Goal: Information Seeking & Learning: Learn about a topic

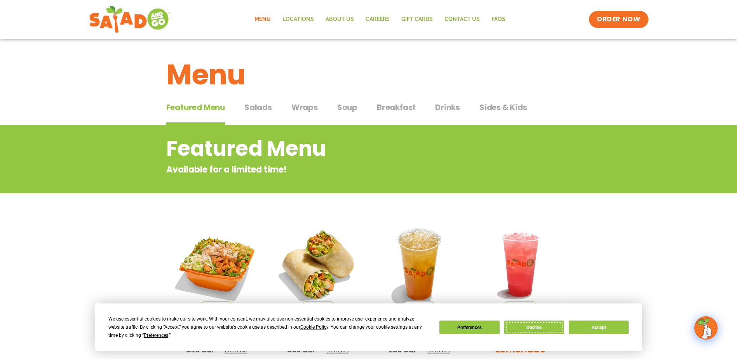
click at [523, 326] on button "Decline" at bounding box center [534, 327] width 60 height 14
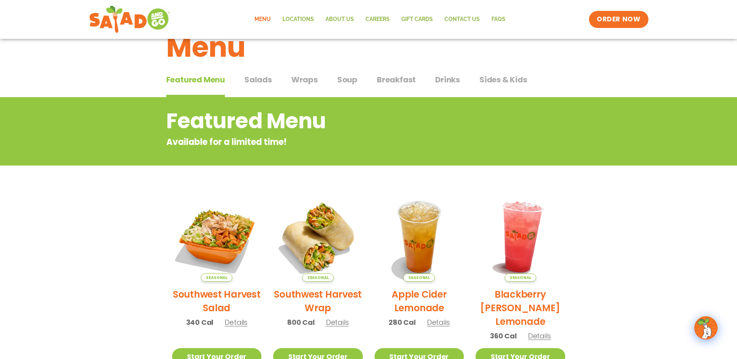
scroll to position [116, 0]
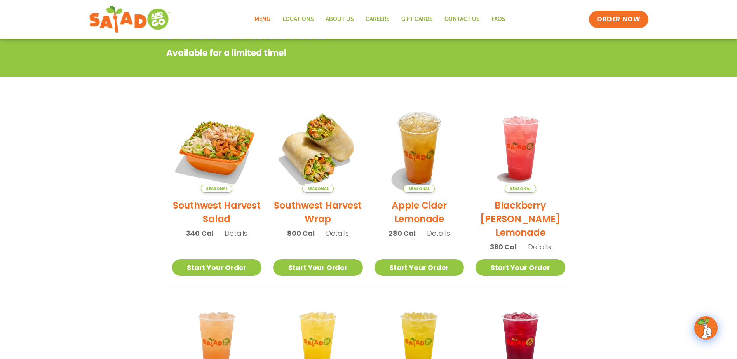
click at [239, 231] on span "Details" at bounding box center [235, 233] width 23 height 10
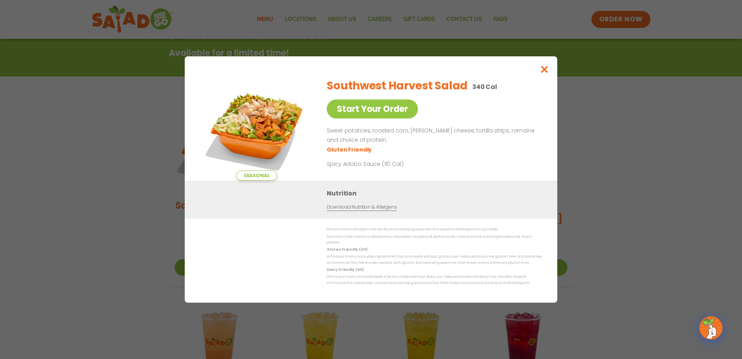
click at [360, 208] on link "Download Nutrition & Allergens" at bounding box center [362, 206] width 70 height 7
click at [543, 72] on icon "Close modal" at bounding box center [545, 69] width 10 height 8
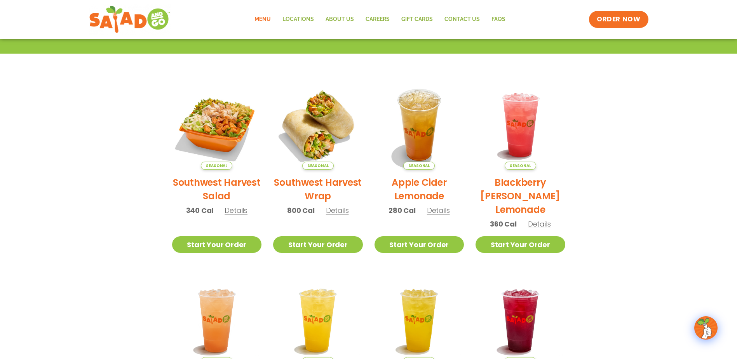
scroll to position [0, 0]
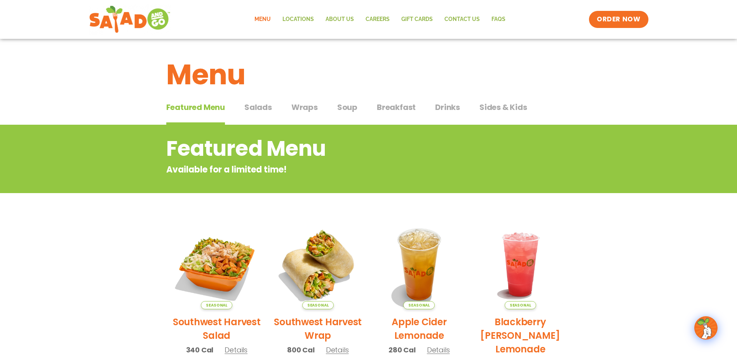
click at [346, 106] on span "Soup" at bounding box center [347, 107] width 20 height 12
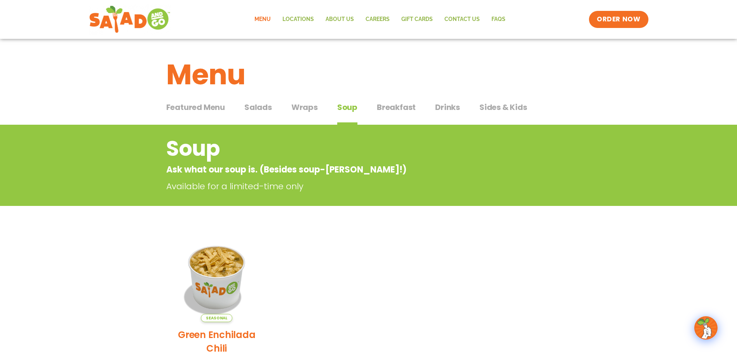
click at [257, 108] on span "Salads" at bounding box center [258, 107] width 28 height 12
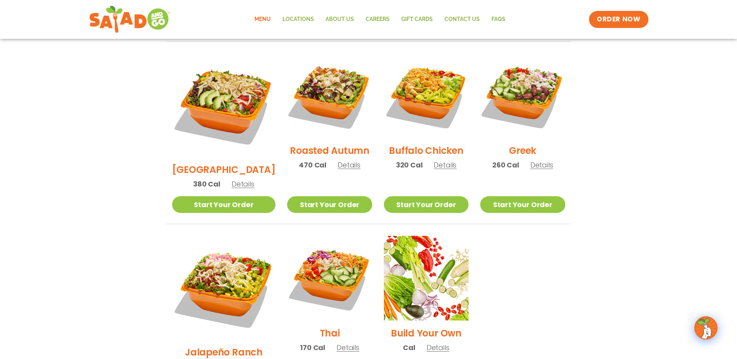
scroll to position [388, 0]
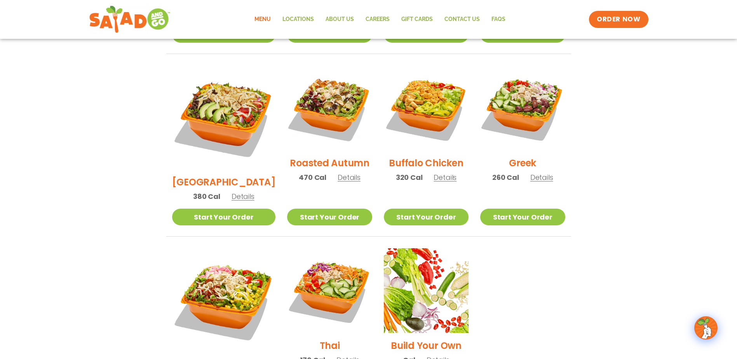
click at [540, 172] on span "Details" at bounding box center [541, 177] width 23 height 10
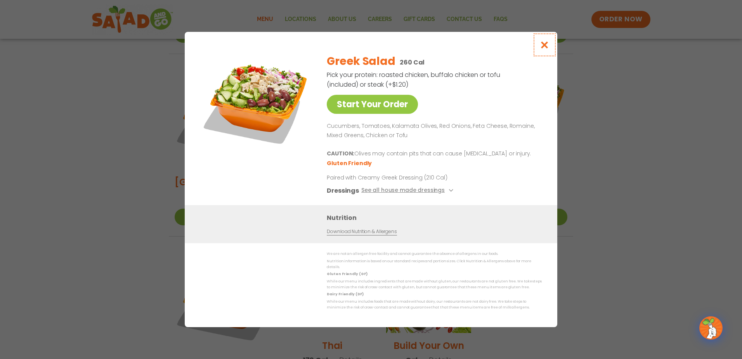
click at [544, 45] on icon "Close modal" at bounding box center [545, 45] width 10 height 8
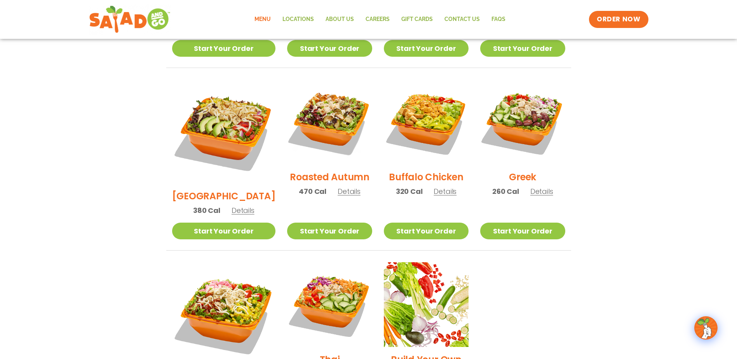
scroll to position [349, 0]
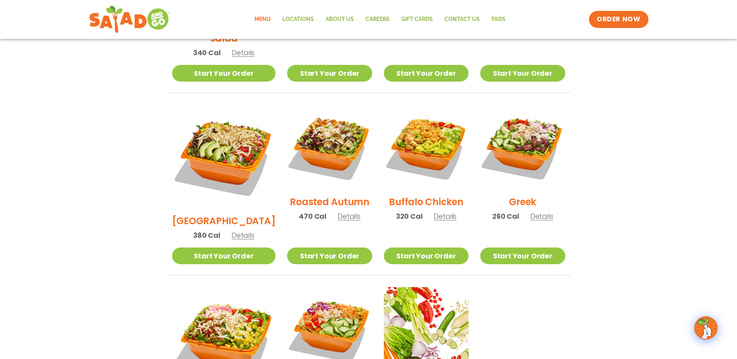
click at [533, 211] on span "Details" at bounding box center [541, 216] width 23 height 10
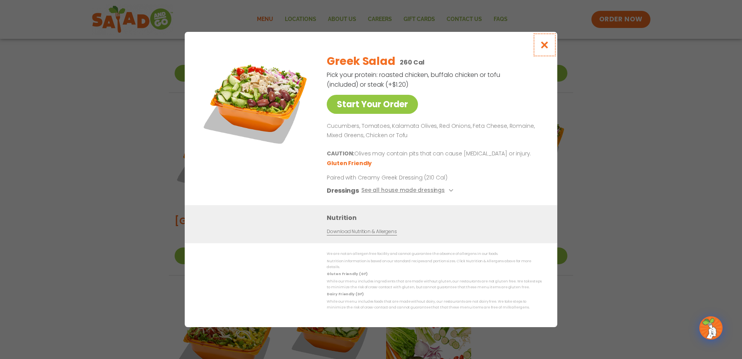
click at [544, 42] on button "Close modal" at bounding box center [544, 45] width 25 height 26
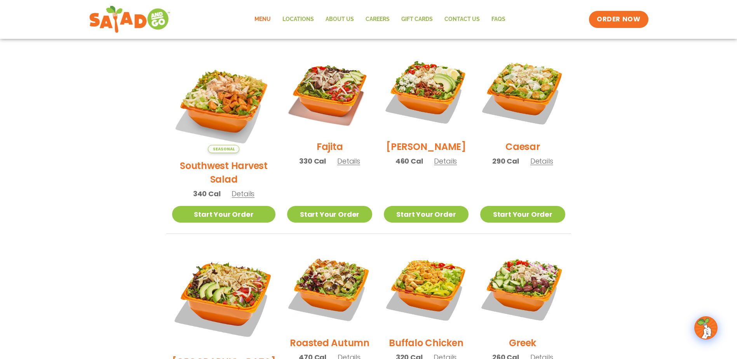
scroll to position [194, 0]
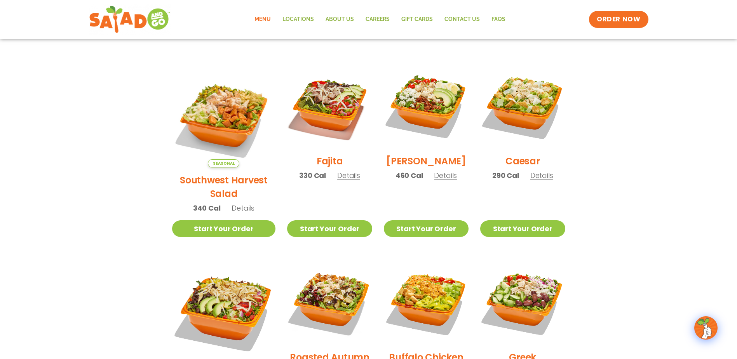
click at [242, 203] on span "Details" at bounding box center [242, 208] width 23 height 10
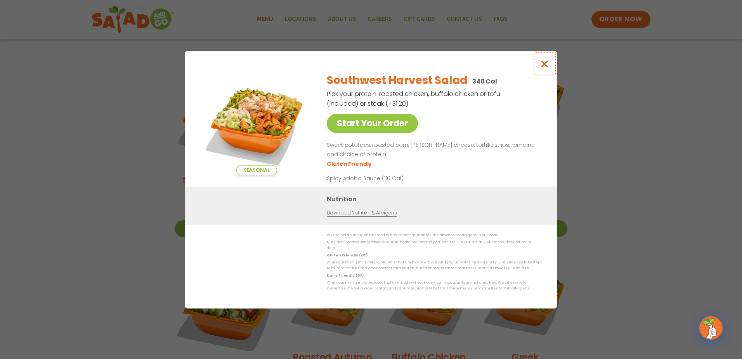
click at [550, 66] on button "Close modal" at bounding box center [544, 64] width 25 height 26
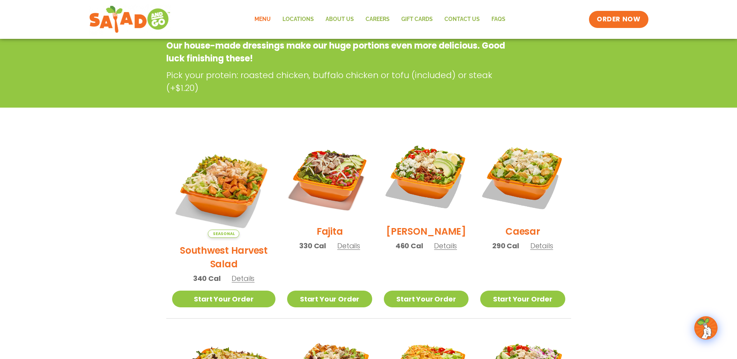
scroll to position [0, 0]
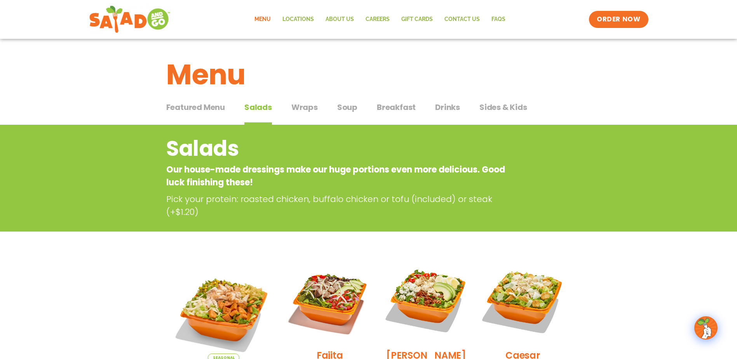
click at [501, 106] on span "Sides & Kids" at bounding box center [503, 107] width 48 height 12
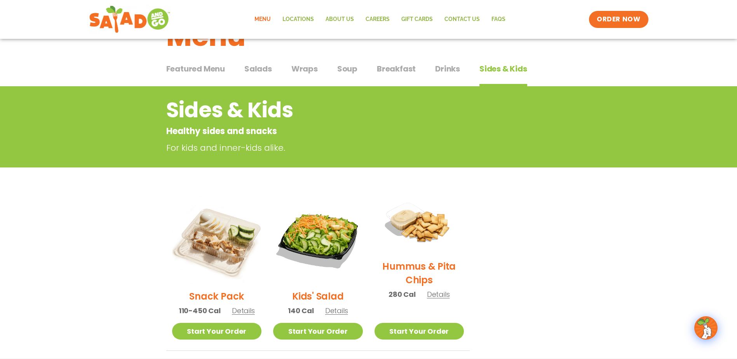
scroll to position [39, 0]
click at [449, 66] on span "Drinks" at bounding box center [447, 69] width 25 height 12
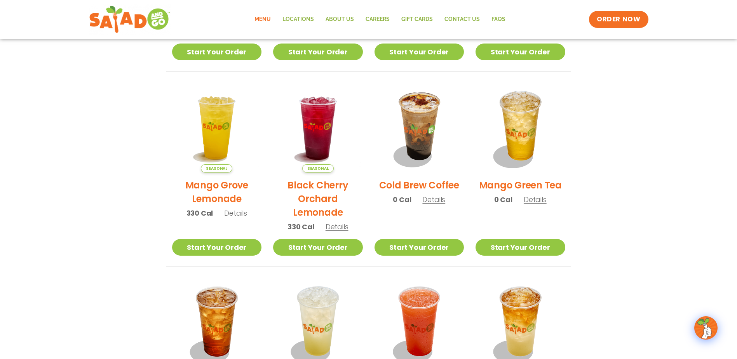
scroll to position [349, 0]
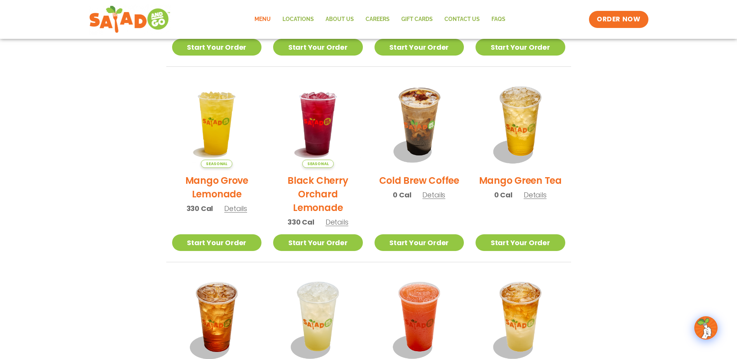
click at [338, 216] on div "Seasonal Black Cherry Orchard Lemonade 330 Cal Details" at bounding box center [318, 156] width 90 height 156
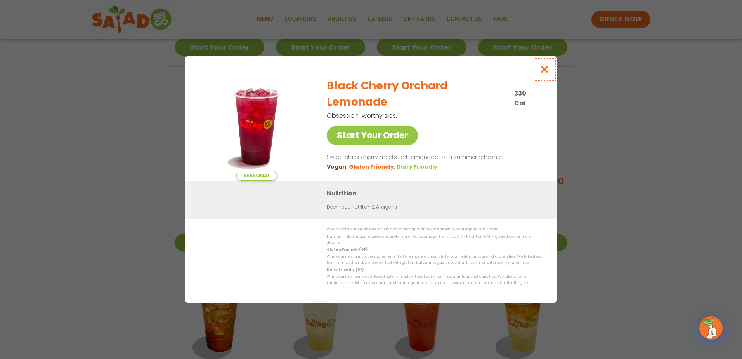
click at [542, 73] on icon "Close modal" at bounding box center [545, 69] width 10 height 8
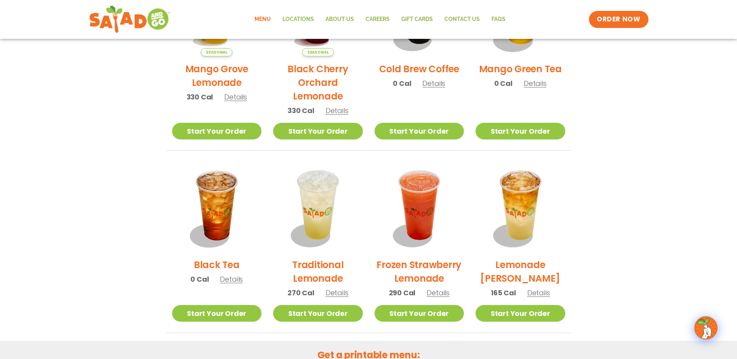
scroll to position [505, 0]
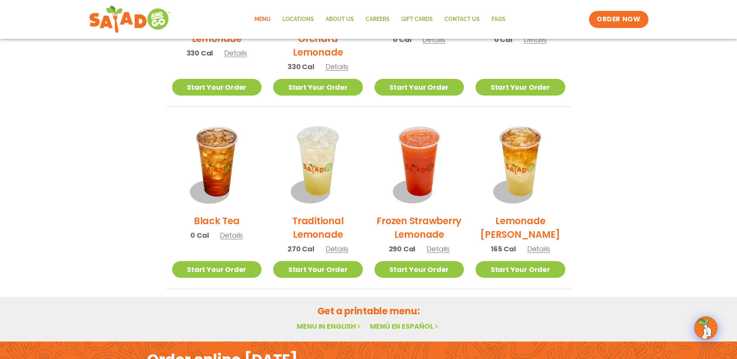
click at [339, 251] on span "Details" at bounding box center [336, 249] width 23 height 10
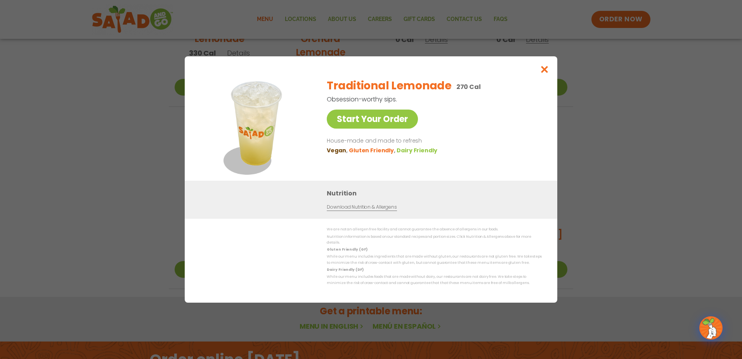
click at [365, 211] on link "Download Nutrition & Allergens" at bounding box center [362, 206] width 70 height 7
drag, startPoint x: 547, startPoint y: 73, endPoint x: 550, endPoint y: 77, distance: 5.1
click at [547, 73] on icon "Close modal" at bounding box center [545, 69] width 10 height 8
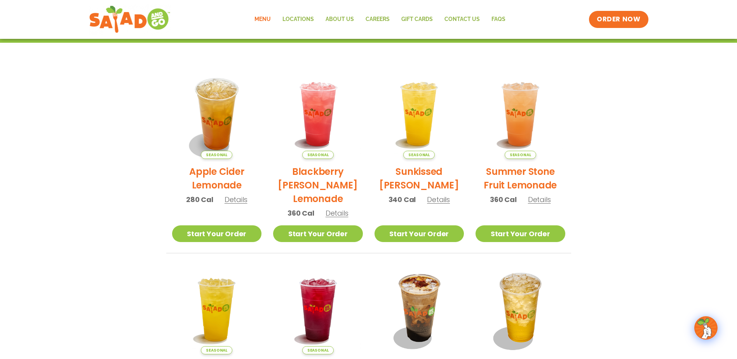
scroll to position [0, 0]
